Goal: Communication & Community: Ask a question

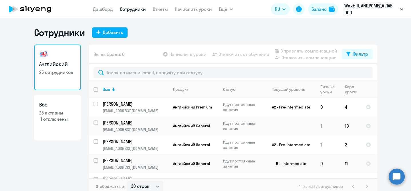
select select "30"
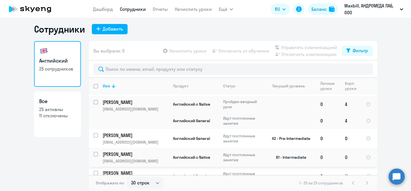
click at [152, 159] on p "[EMAIL_ADDRESS][DOMAIN_NAME]" at bounding box center [135, 161] width 65 height 5
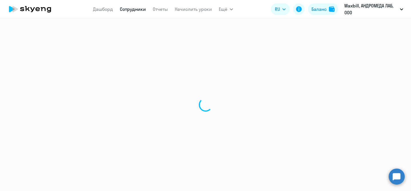
select select "english"
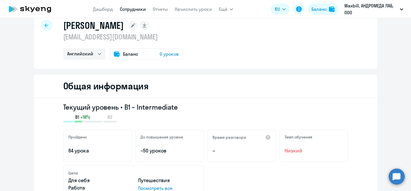
scroll to position [14, 0]
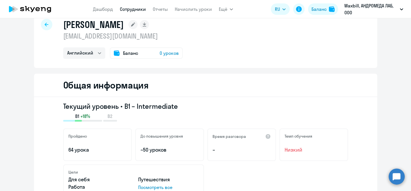
drag, startPoint x: 164, startPoint y: 37, endPoint x: 62, endPoint y: 36, distance: 101.8
click at [62, 36] on div "[PERSON_NAME] [EMAIL_ADDRESS][DOMAIN_NAME] Английский Баланс 0 уроков" at bounding box center [205, 40] width 343 height 55
copy p "[EMAIL_ADDRESS][DOMAIN_NAME]"
click at [395, 179] on circle at bounding box center [397, 177] width 16 height 16
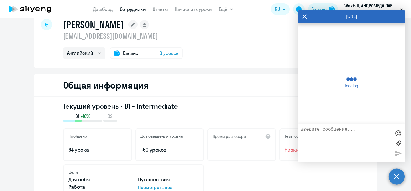
scroll to position [6746, 0]
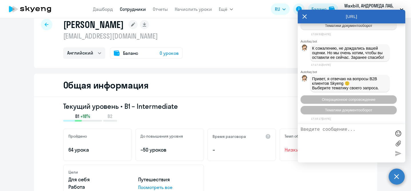
click at [329, 146] on textarea at bounding box center [345, 143] width 90 height 33
type textarea "l"
type textarea "a"
paste textarea "[EMAIL_ADDRESS][DOMAIN_NAME]"
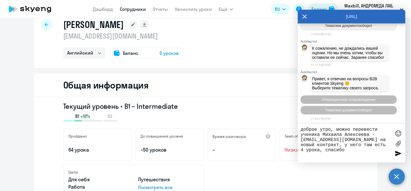
type textarea "доброе утро, можно перевести ученика Михаила Алексеева - [EMAIL_ADDRESS][DOMAIN…"
click at [398, 153] on div at bounding box center [398, 153] width 9 height 9
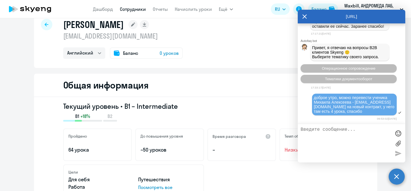
scroll to position [6829, 0]
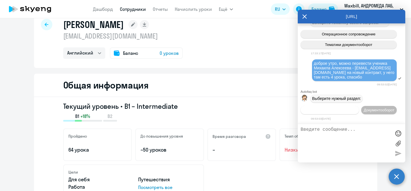
click at [357, 108] on span "Операционное сопровождение" at bounding box center [330, 110] width 54 height 4
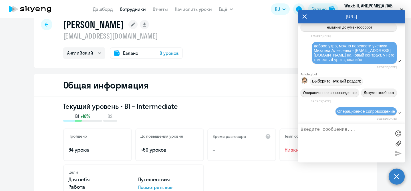
scroll to position [6883, 0]
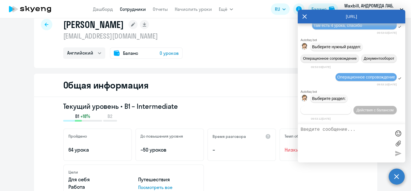
click at [338, 110] on span "Действия по сотрудникам" at bounding box center [326, 110] width 44 height 4
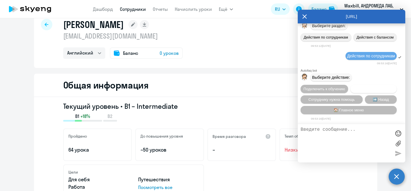
scroll to position [6822, 0]
drag, startPoint x: 315, startPoint y: 57, endPoint x: 395, endPoint y: 74, distance: 81.5
copy span "оброе утро, можно перевести ученика Михаила Алексеева - [EMAIL_ADDRESS][DOMAIN_…"
click at [349, 139] on textarea at bounding box center [345, 143] width 90 height 33
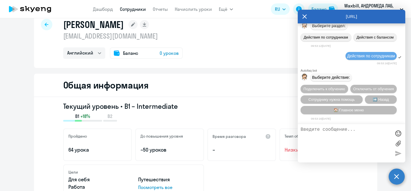
paste textarea "оброе утро, можно перевести ученика Михаила Алексеева - [EMAIL_ADDRESS][DOMAIN_…"
type textarea "оброе утро, можно перевести ученика Михаила Алексеева - [EMAIL_ADDRESS][DOMAIN_…"
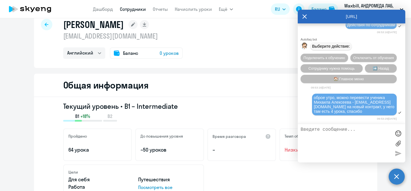
scroll to position [6991, 0]
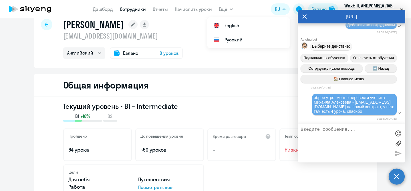
click at [130, 11] on link "Сотрудники" at bounding box center [133, 9] width 26 height 6
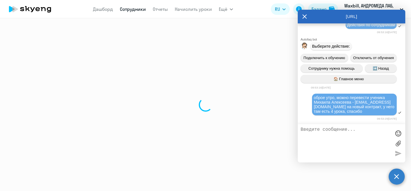
select select "30"
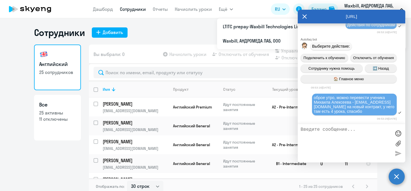
click at [305, 17] on icon at bounding box center [304, 17] width 5 height 14
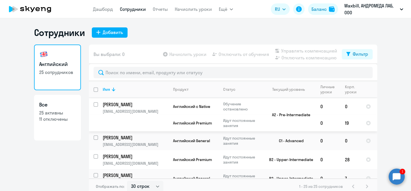
scroll to position [178, 0]
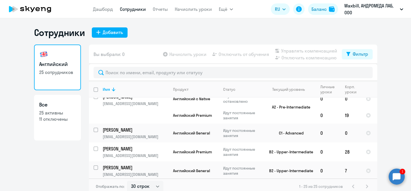
click at [391, 179] on circle at bounding box center [397, 177] width 16 height 16
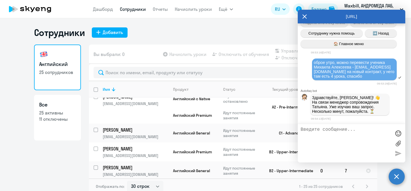
scroll to position [0, 0]
click at [66, 166] on div "Английский 25 сотрудников Все 25 активны 11 отключены" at bounding box center [57, 118] width 47 height 147
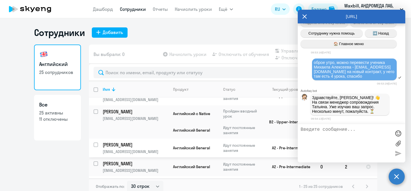
scroll to position [311, 0]
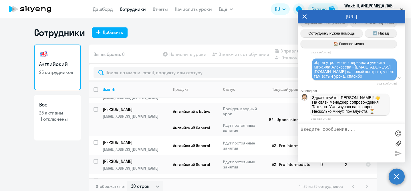
click at [306, 17] on icon at bounding box center [304, 17] width 5 height 14
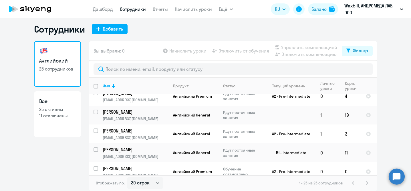
scroll to position [0, 0]
